Goal: Task Accomplishment & Management: Manage account settings

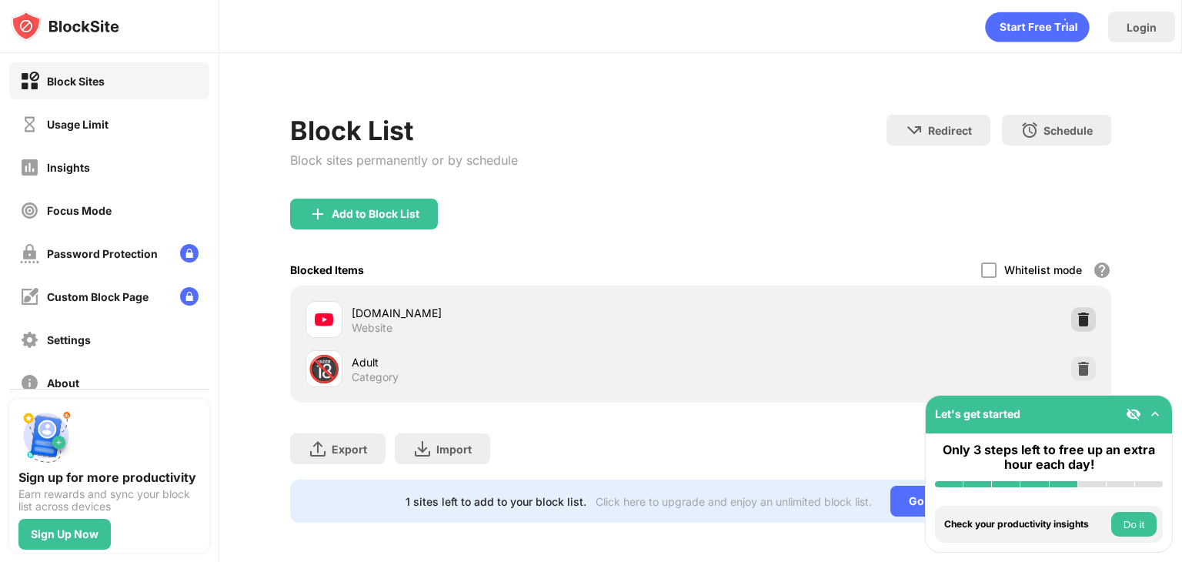
click at [1075, 317] on img at bounding box center [1082, 319] width 15 height 15
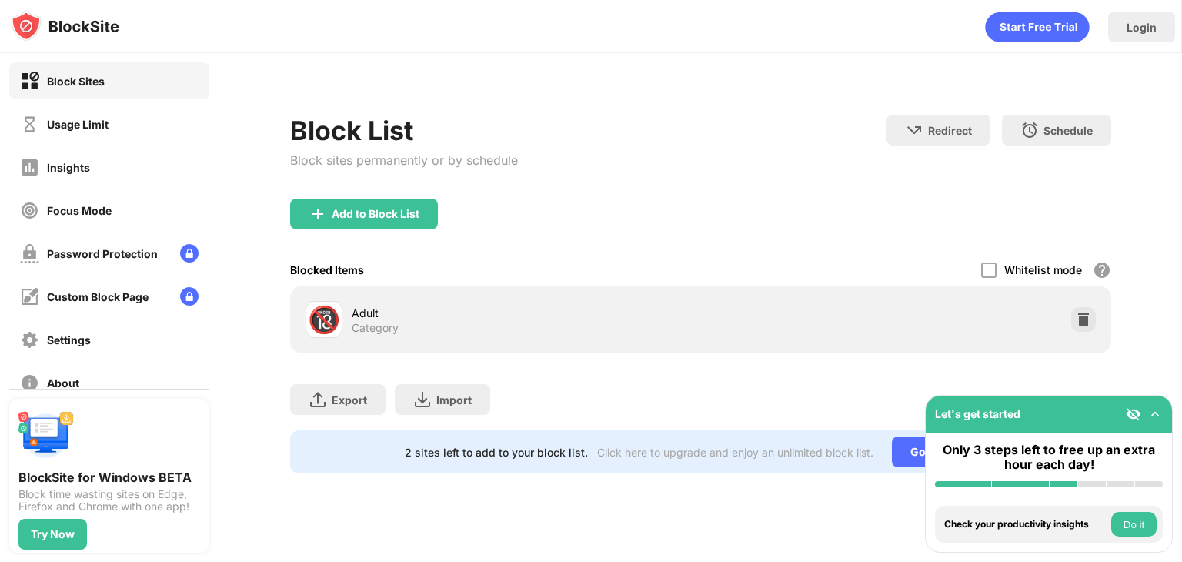
click at [403, 196] on div "Block List Block sites permanently or by schedule" at bounding box center [404, 157] width 228 height 84
click at [397, 204] on div "Add to Block List" at bounding box center [364, 213] width 148 height 31
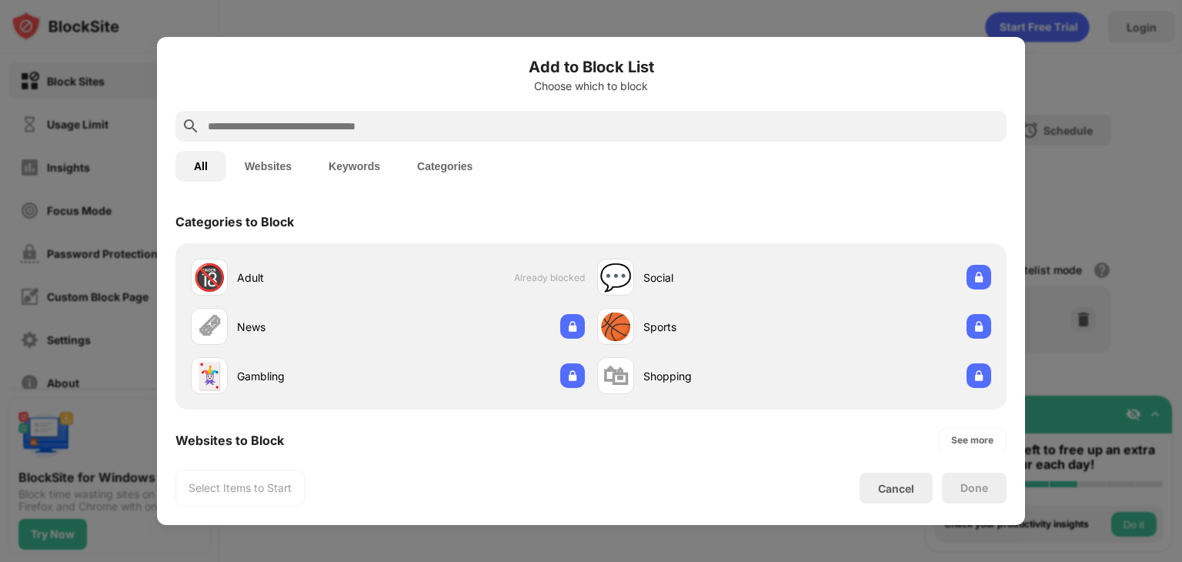
click at [354, 122] on input "text" at bounding box center [603, 126] width 794 height 18
click at [301, 164] on button "Websites" at bounding box center [268, 166] width 84 height 31
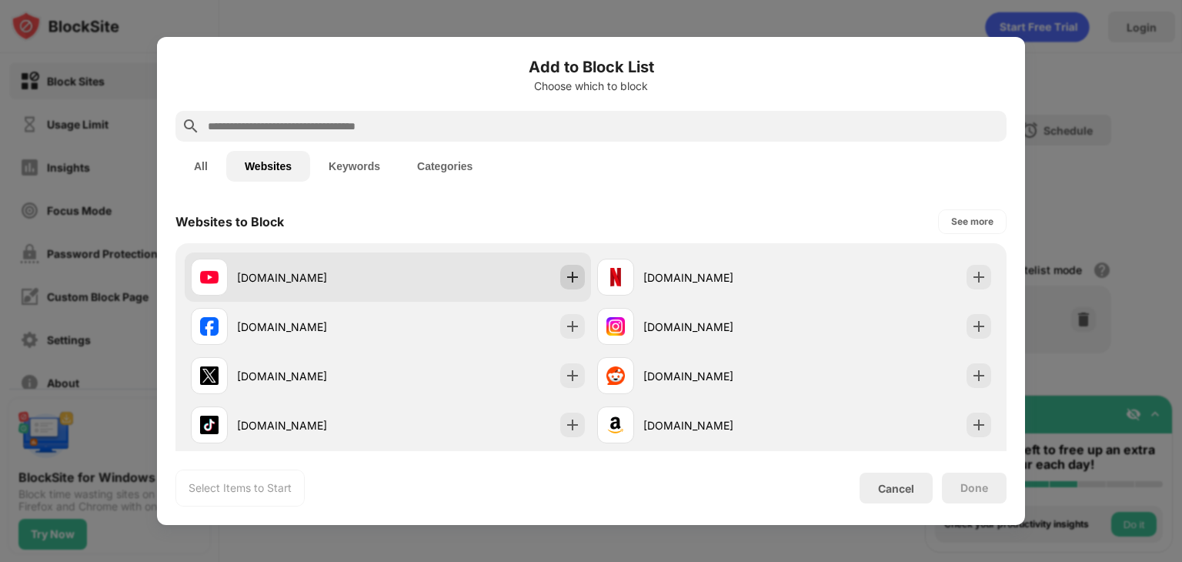
click at [565, 278] on img at bounding box center [572, 276] width 15 height 15
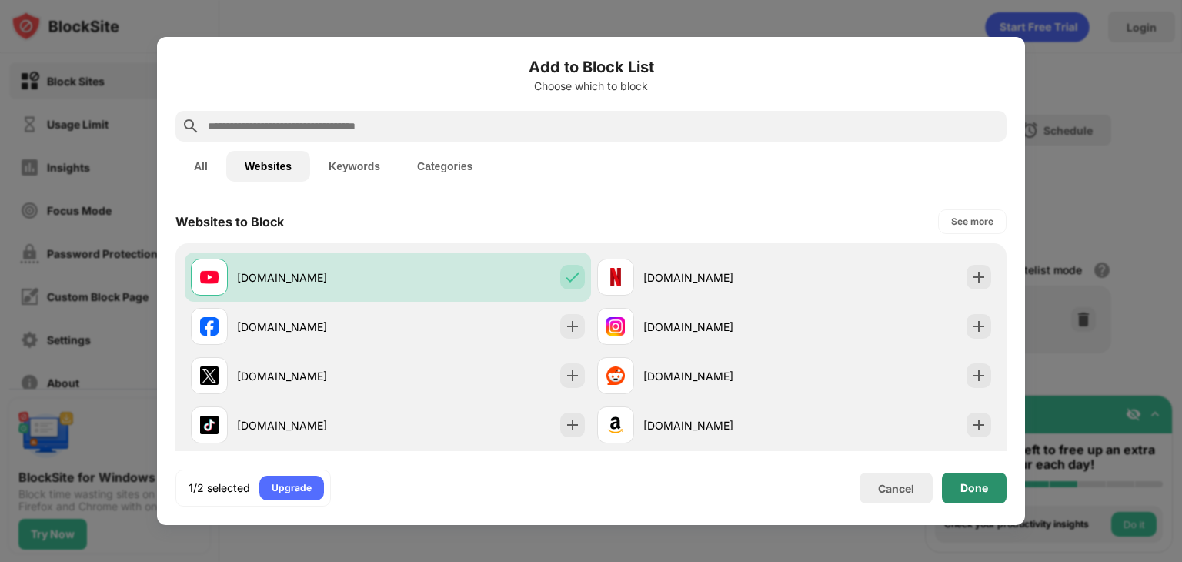
click at [977, 492] on div "Done" at bounding box center [974, 488] width 28 height 12
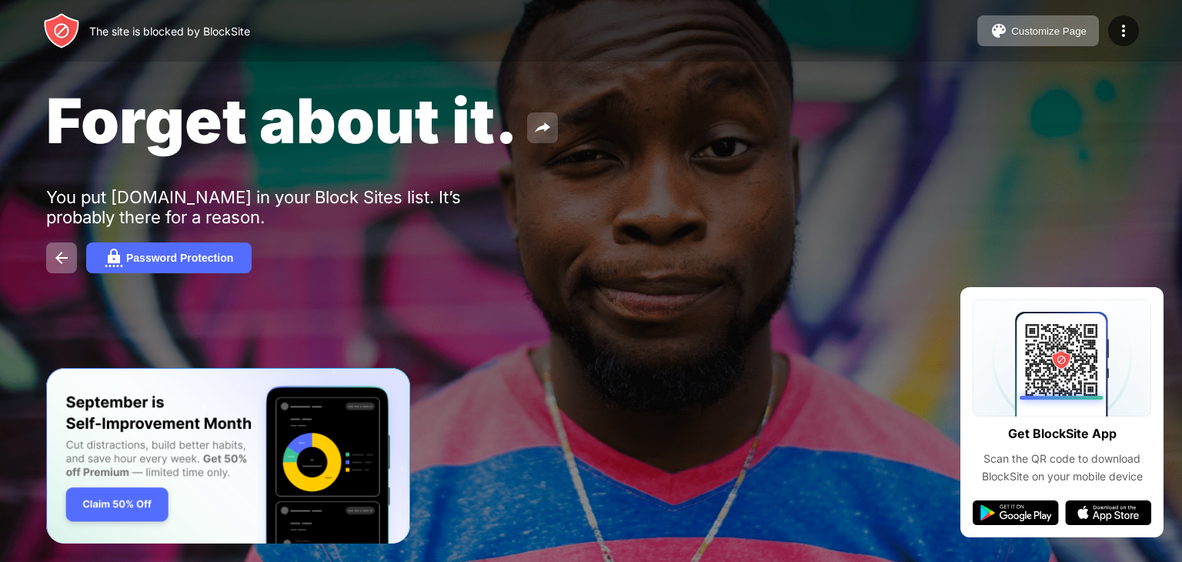
click at [545, 122] on img at bounding box center [542, 127] width 18 height 18
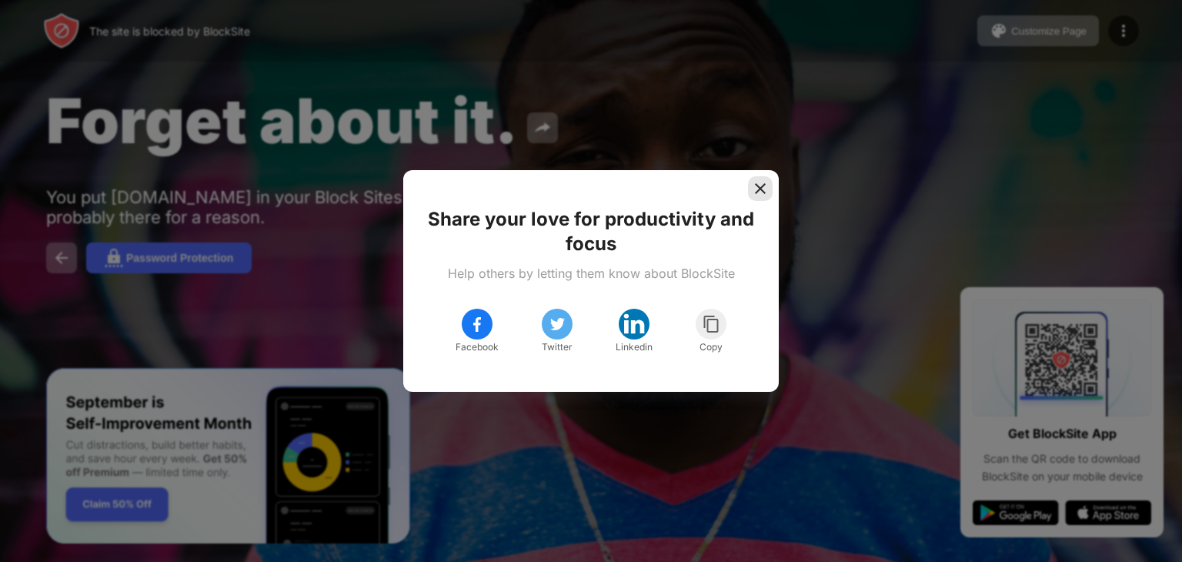
click at [758, 184] on img at bounding box center [759, 188] width 15 height 15
